Goal: Navigation & Orientation: Find specific page/section

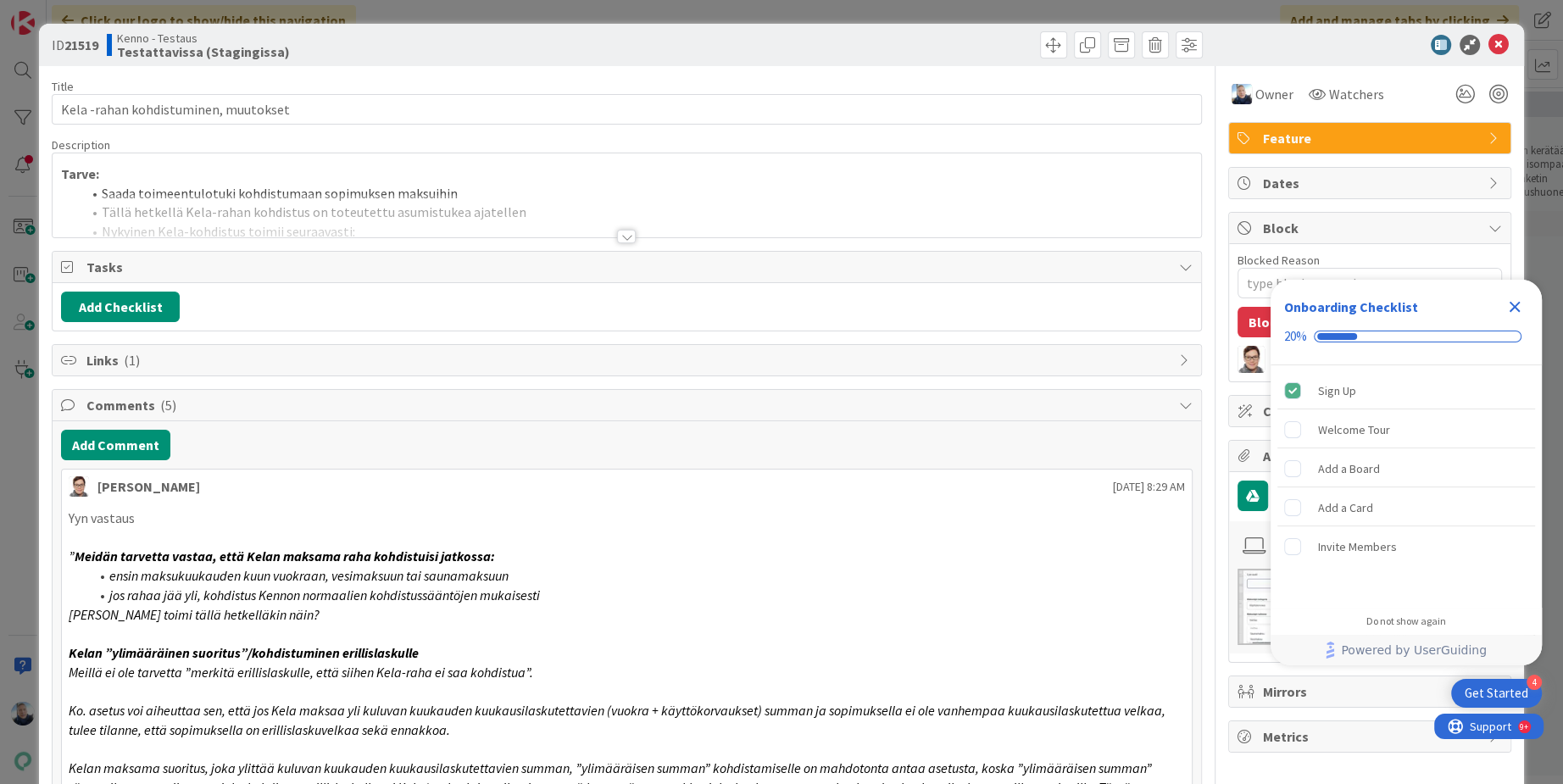
click at [632, 235] on div at bounding box center [626, 236] width 18 height 14
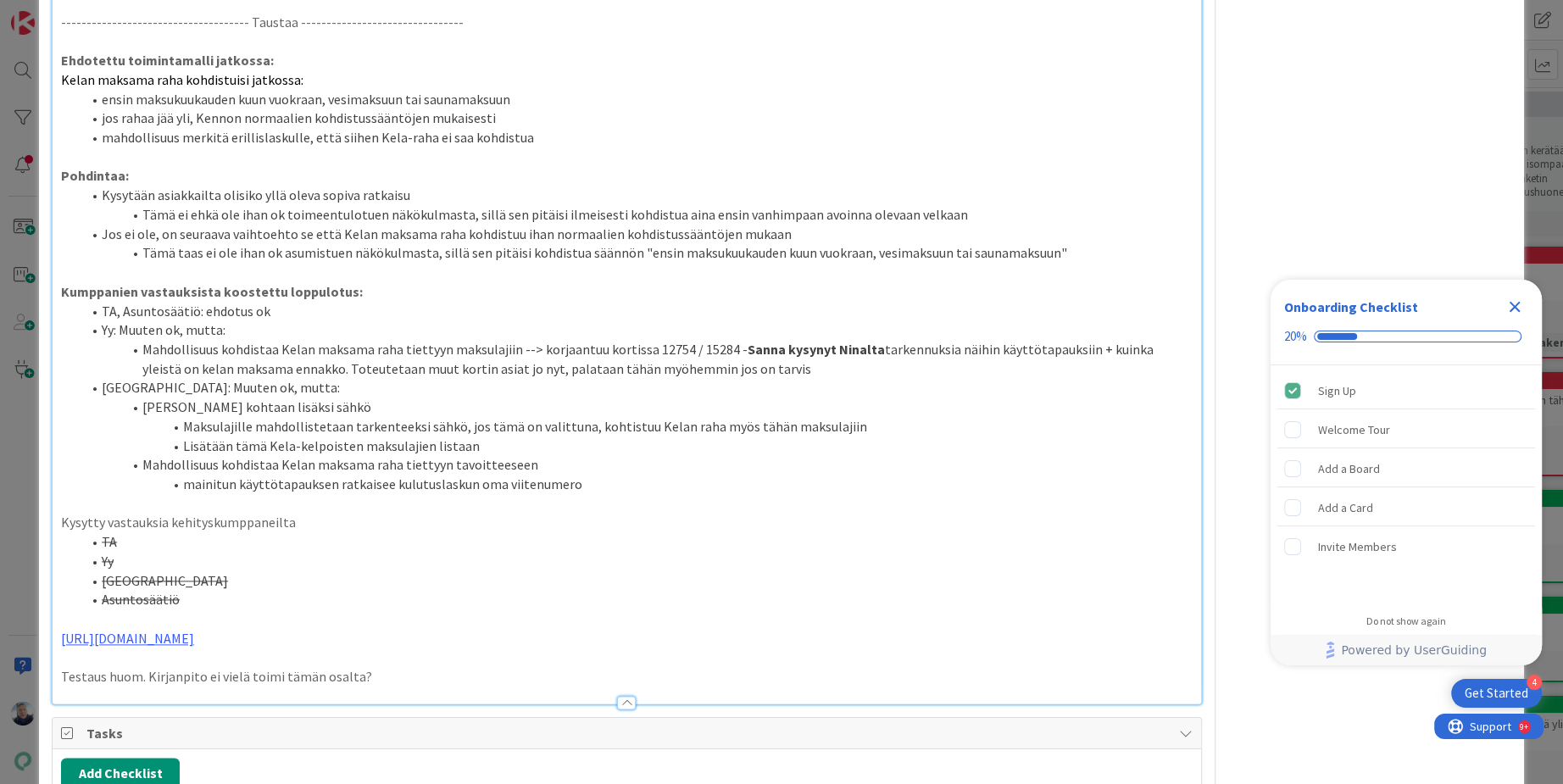
scroll to position [1904, 0]
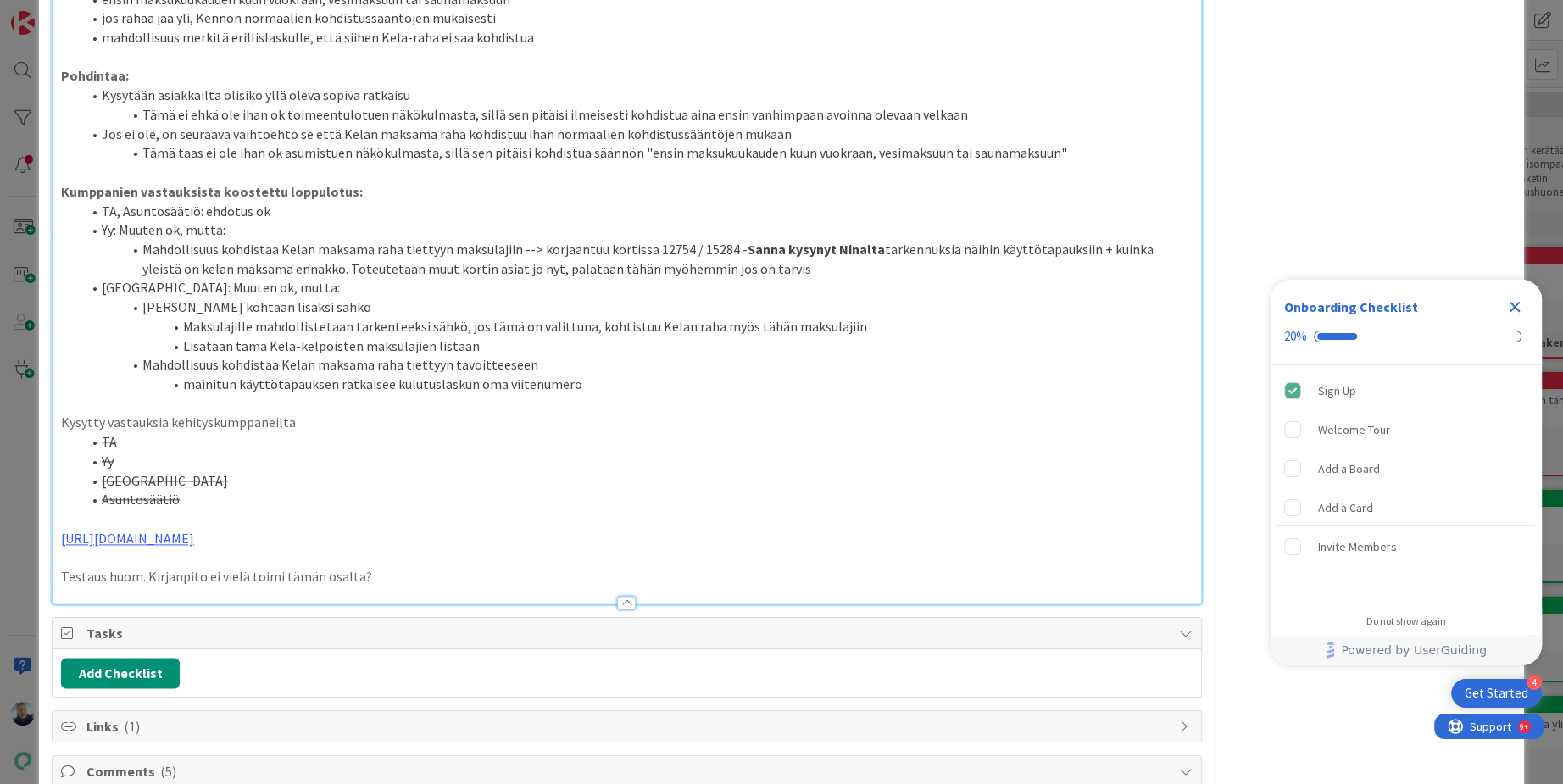
type textarea "x"
